Goal: Task Accomplishment & Management: Use online tool/utility

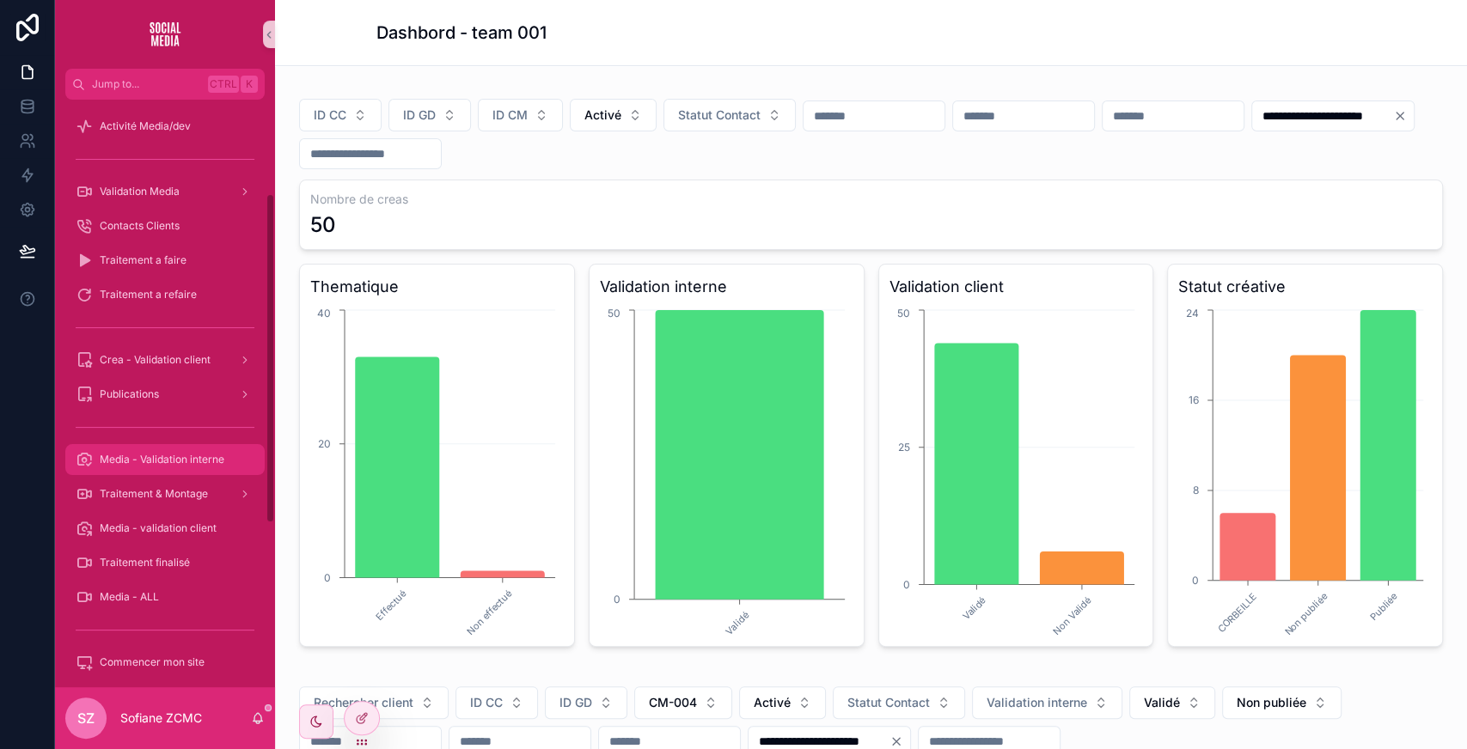
scroll to position [158, 0]
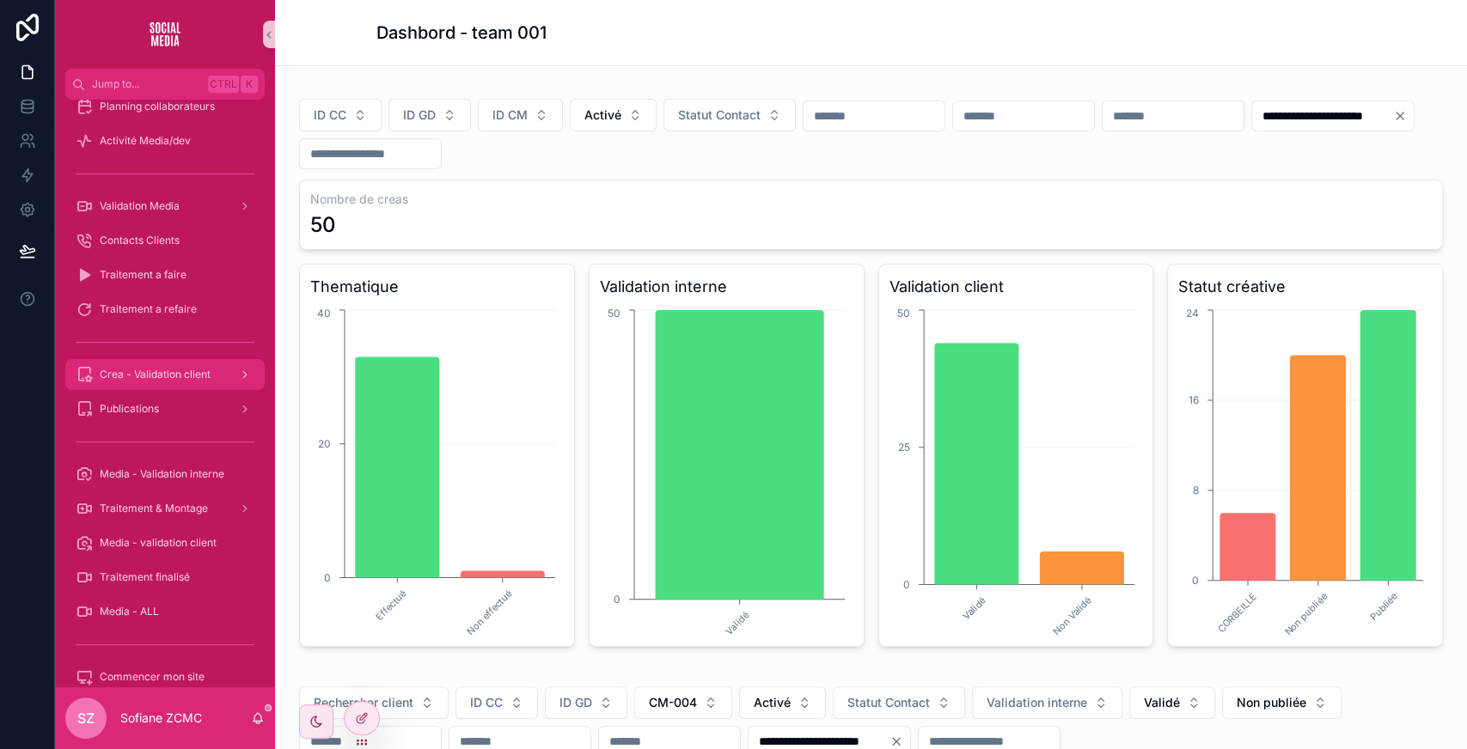
click at [181, 373] on span "Crea - Validation client" at bounding box center [155, 375] width 111 height 14
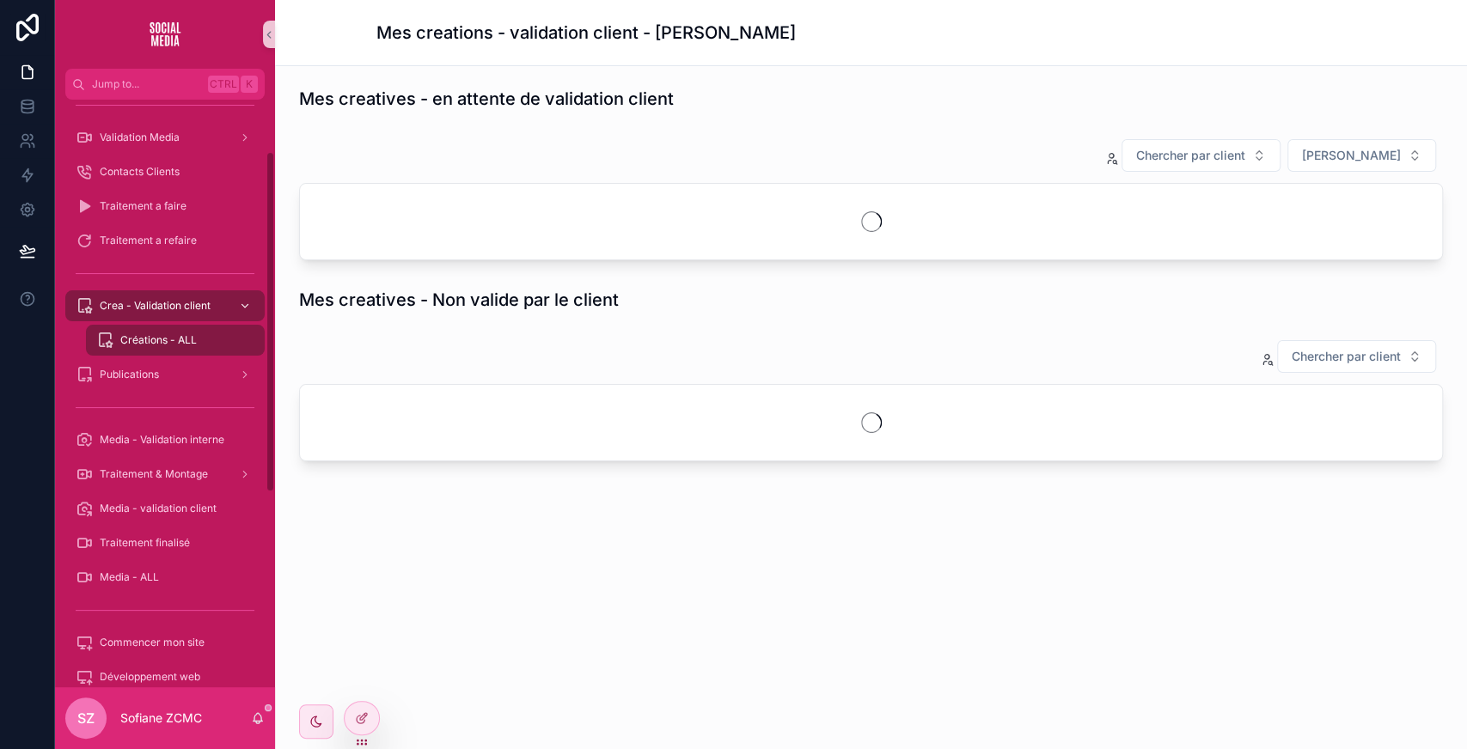
scroll to position [89, 0]
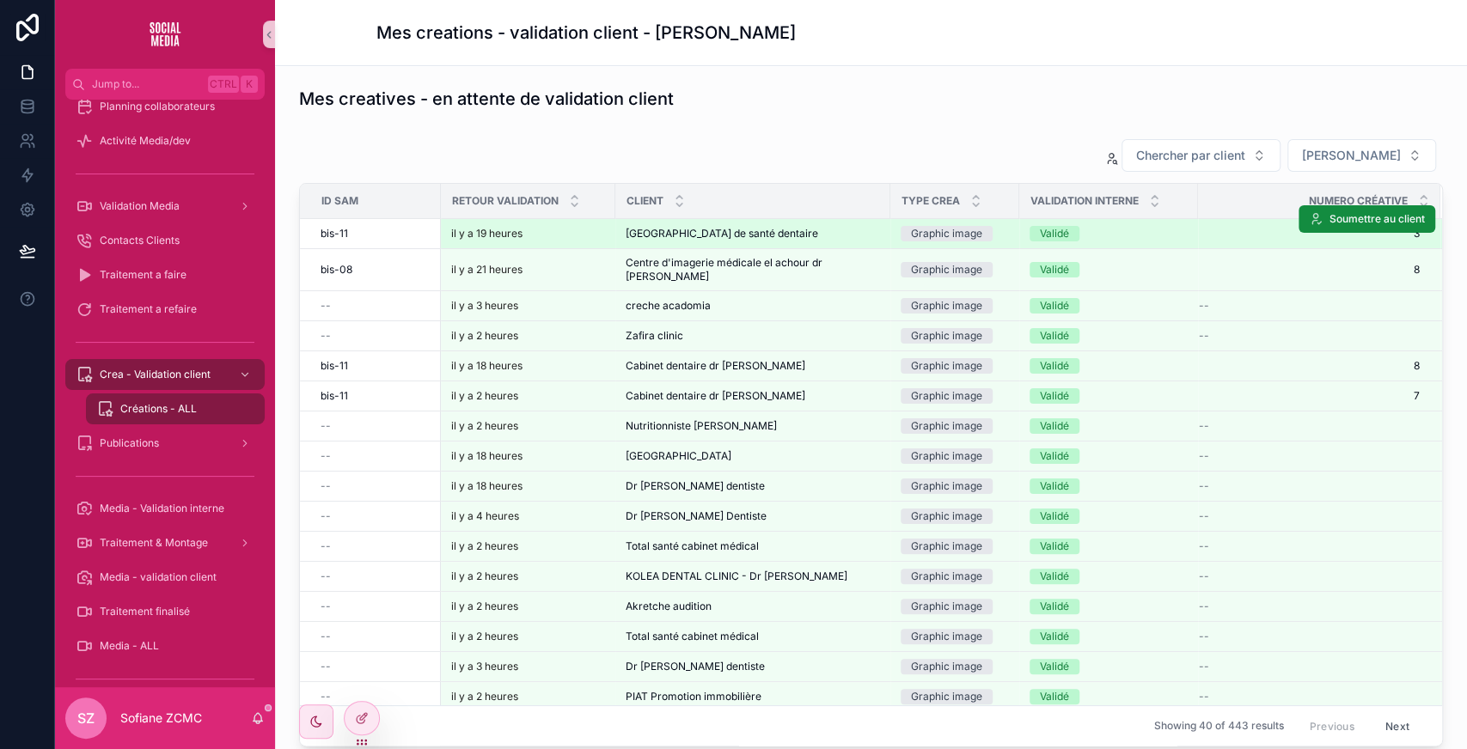
click at [763, 232] on span "[GEOGRAPHIC_DATA] de santé dentaire" at bounding box center [721, 234] width 192 height 14
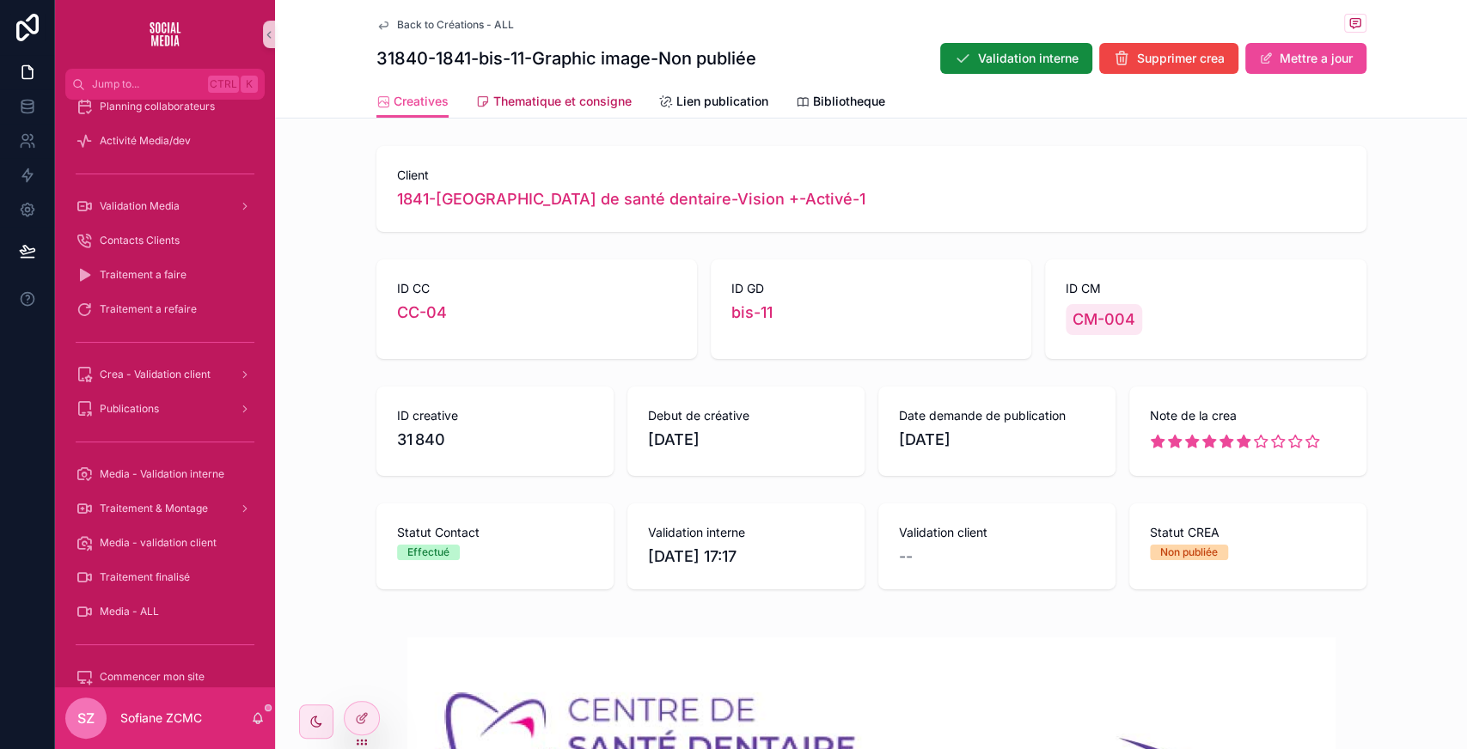
click at [558, 113] on link "Thematique et consigne" at bounding box center [554, 103] width 156 height 34
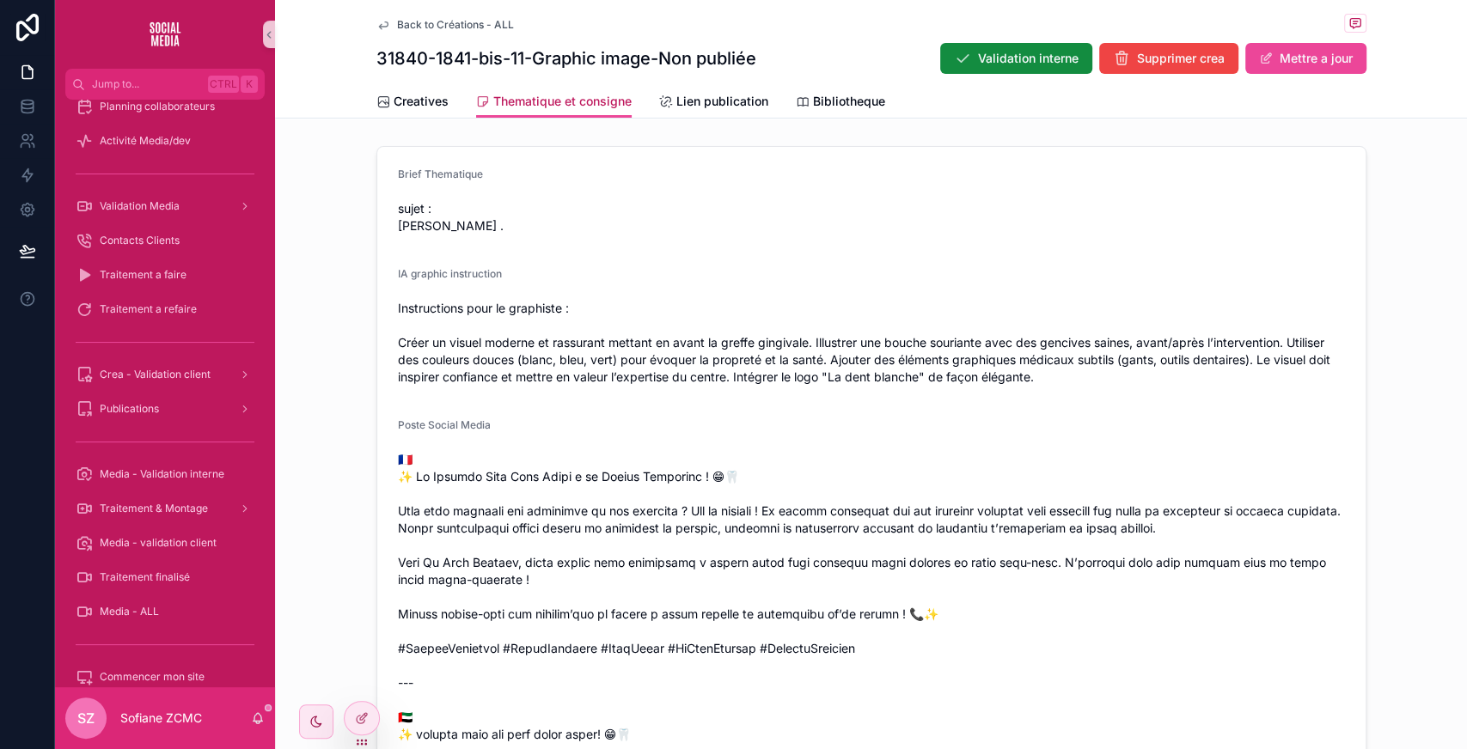
scroll to position [41, 0]
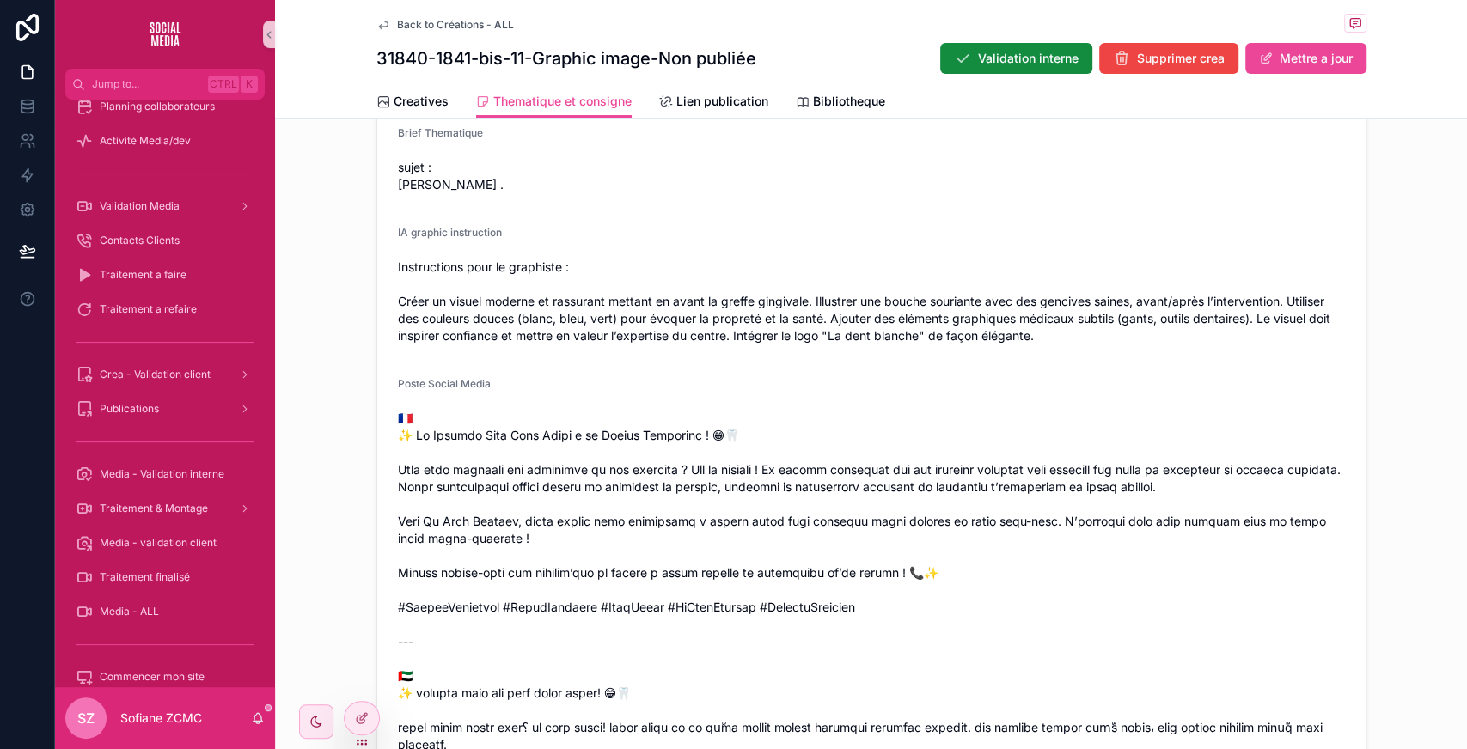
click at [533, 316] on span "Instructions pour le graphiste : Créer un visuel moderne et rassurant mettant e…" at bounding box center [871, 302] width 947 height 86
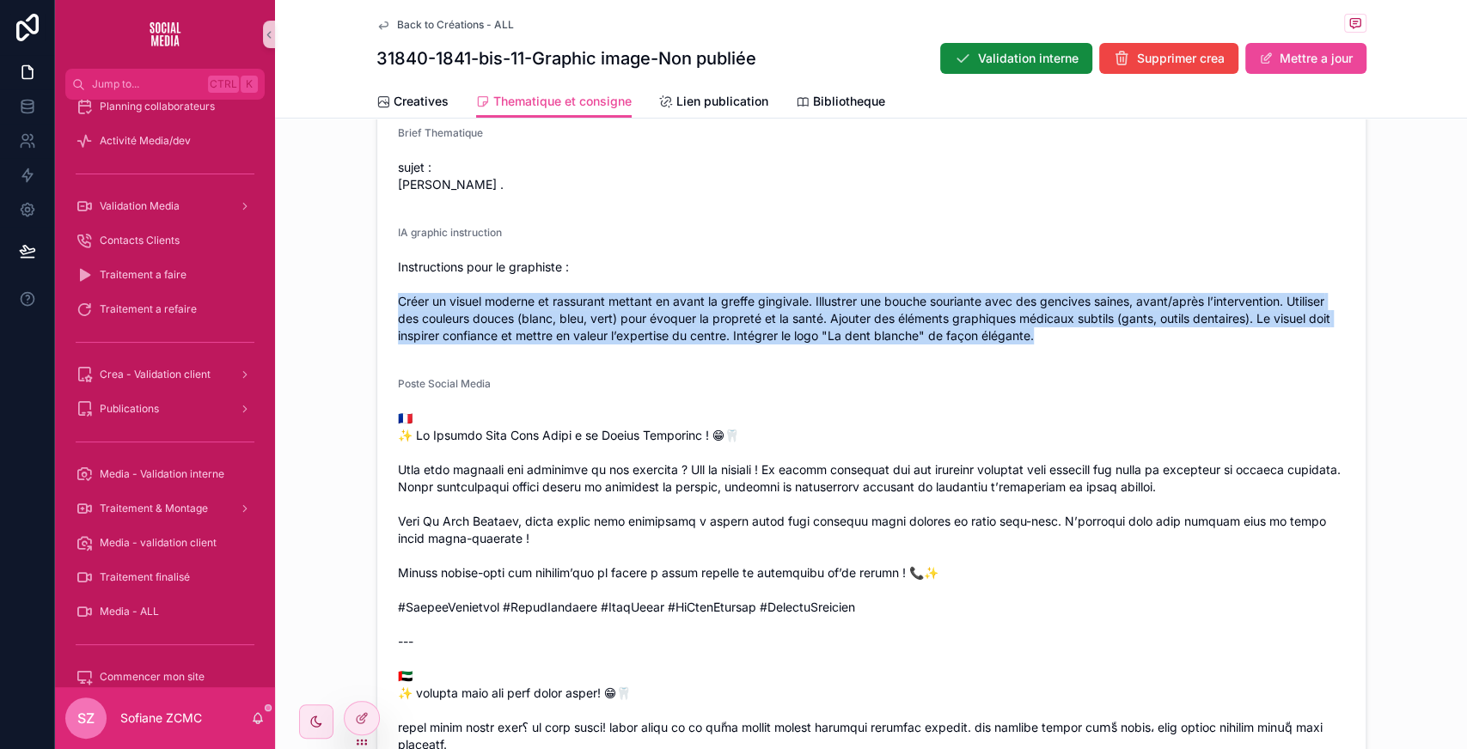
click at [533, 316] on span "Instructions pour le graphiste : Créer un visuel moderne et rassurant mettant e…" at bounding box center [871, 302] width 947 height 86
copy span "Créer un visuel moderne et rassurant mettant en avant la greffe gingivale. Illu…"
